Goal: Transaction & Acquisition: Purchase product/service

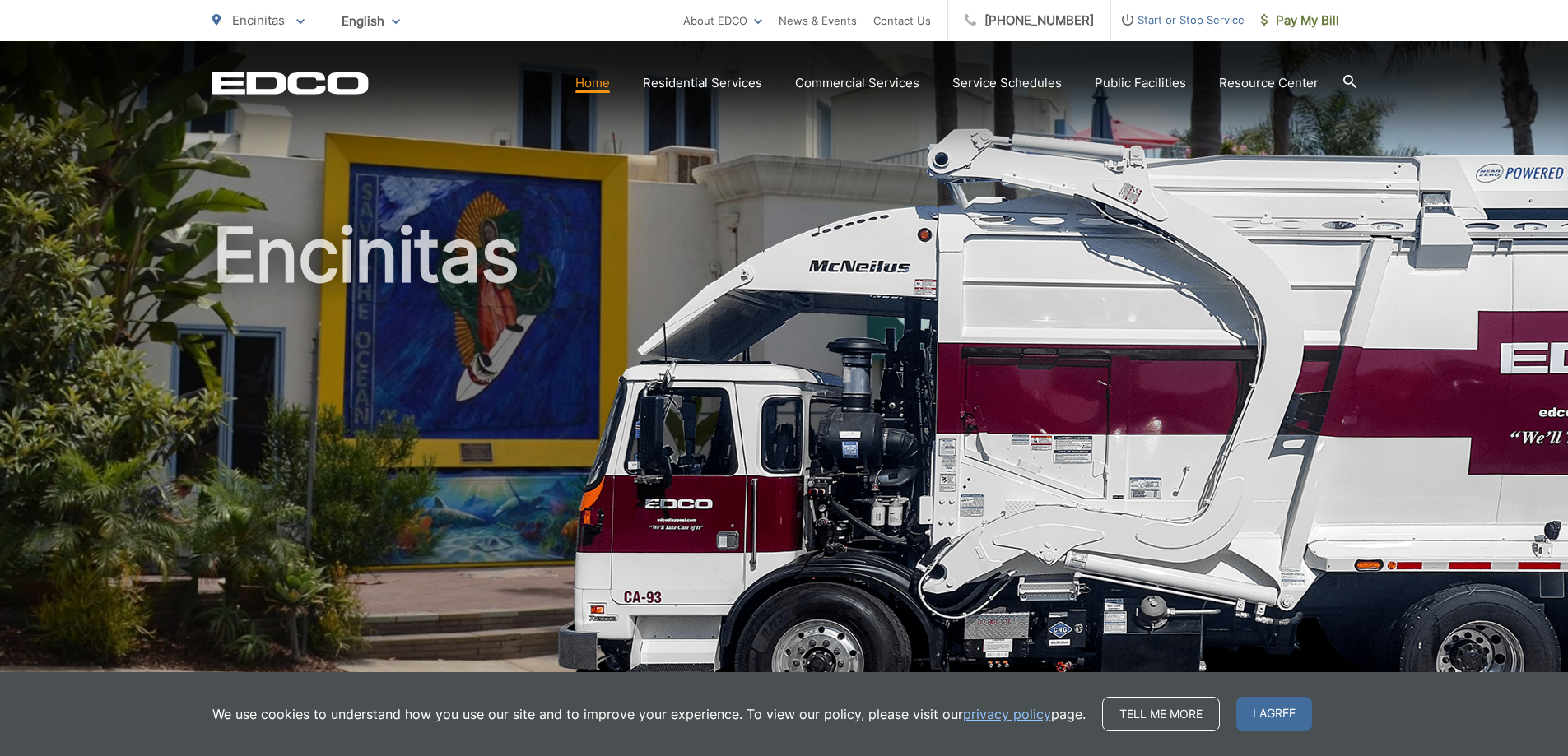
click at [592, 88] on link "Home" at bounding box center [592, 83] width 35 height 19
click at [1310, 19] on span "Pay My Bill" at bounding box center [1300, 20] width 78 height 19
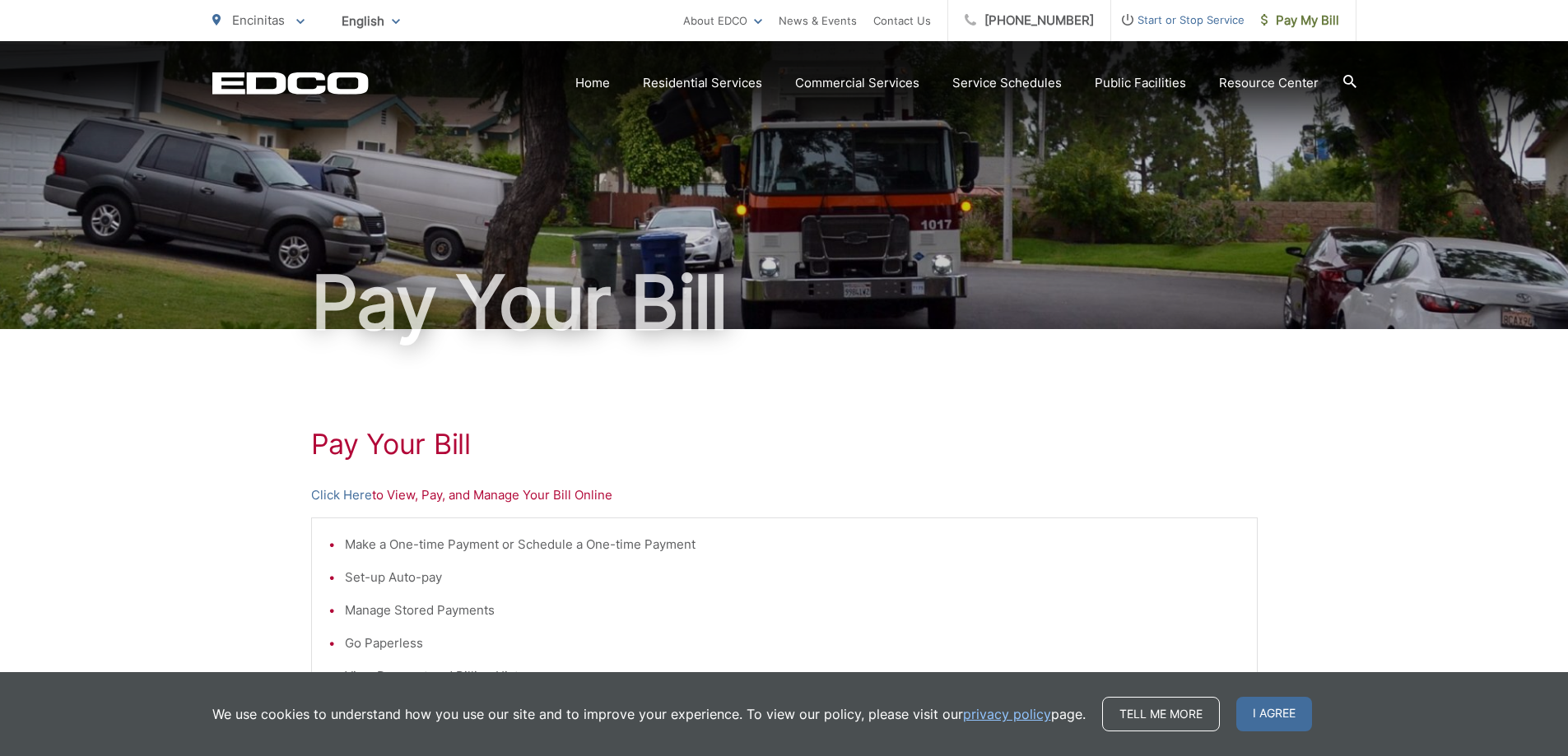
click at [406, 494] on p "Click Here to View, Pay, and Manage Your Bill Online" at bounding box center [784, 495] width 947 height 19
click at [347, 501] on link "Click Here" at bounding box center [341, 495] width 61 height 19
